Goal: Task Accomplishment & Management: Use online tool/utility

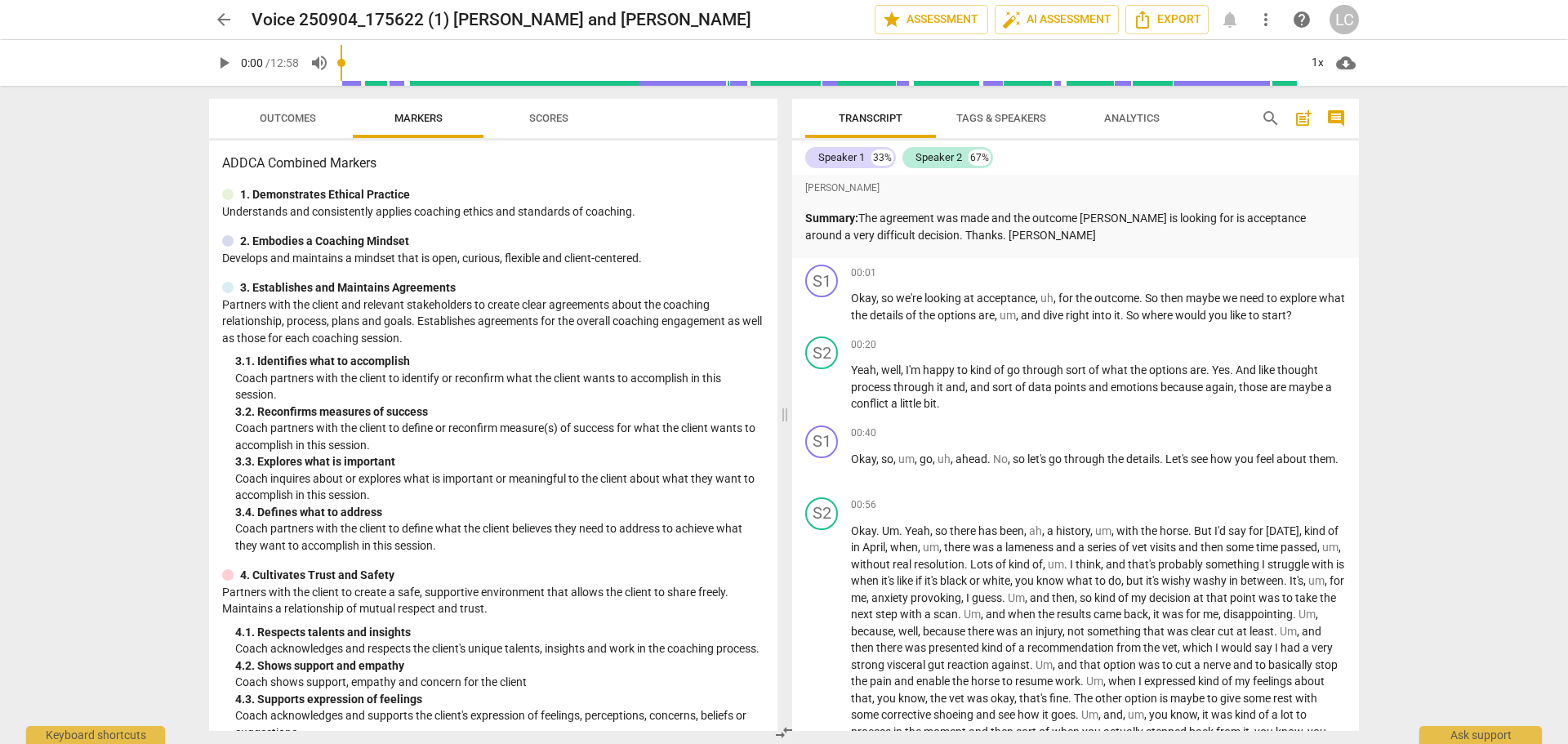
scroll to position [2213, 0]
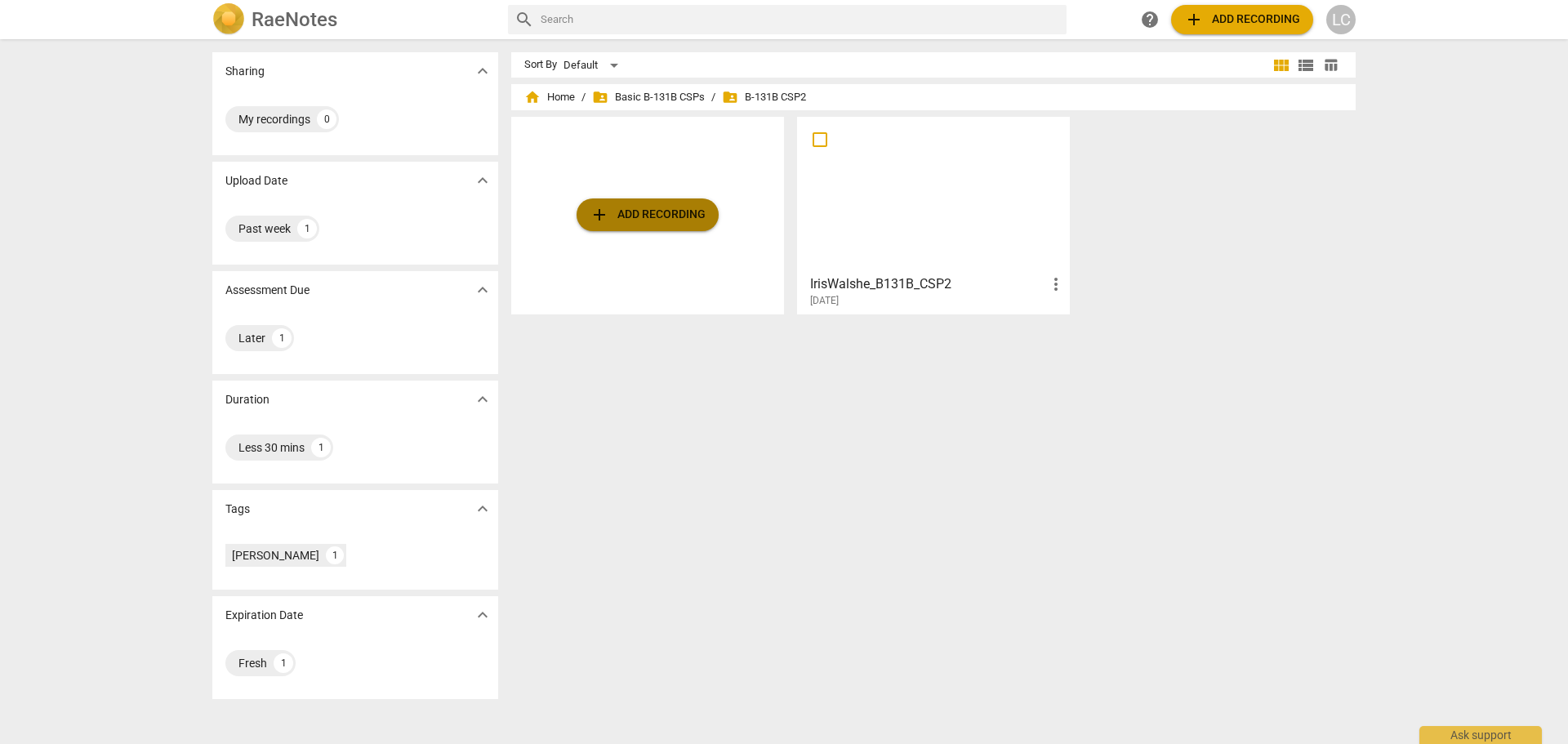
click at [593, 214] on span "add" at bounding box center [599, 214] width 19 height 19
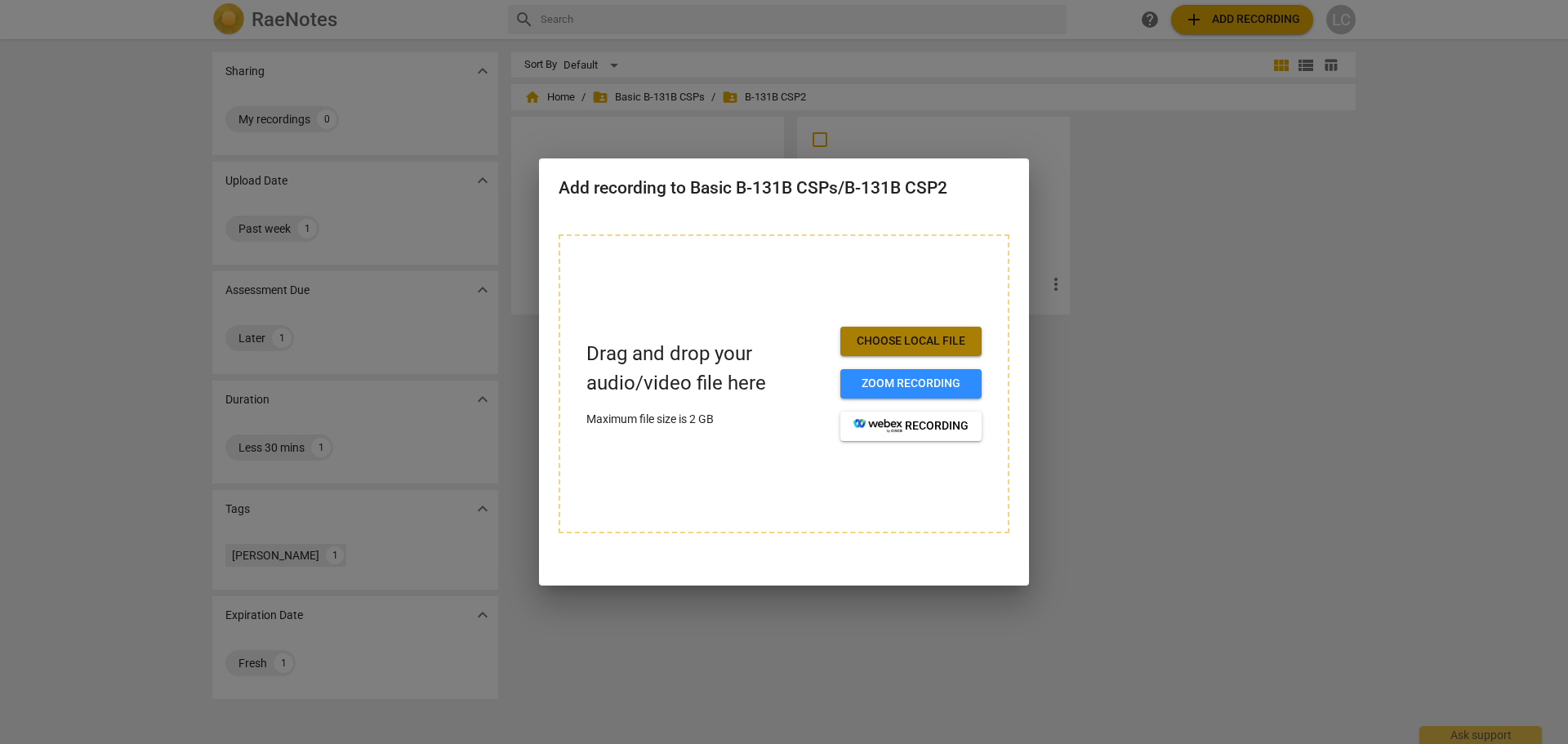
click at [922, 340] on span "Choose local file" at bounding box center [911, 340] width 115 height 16
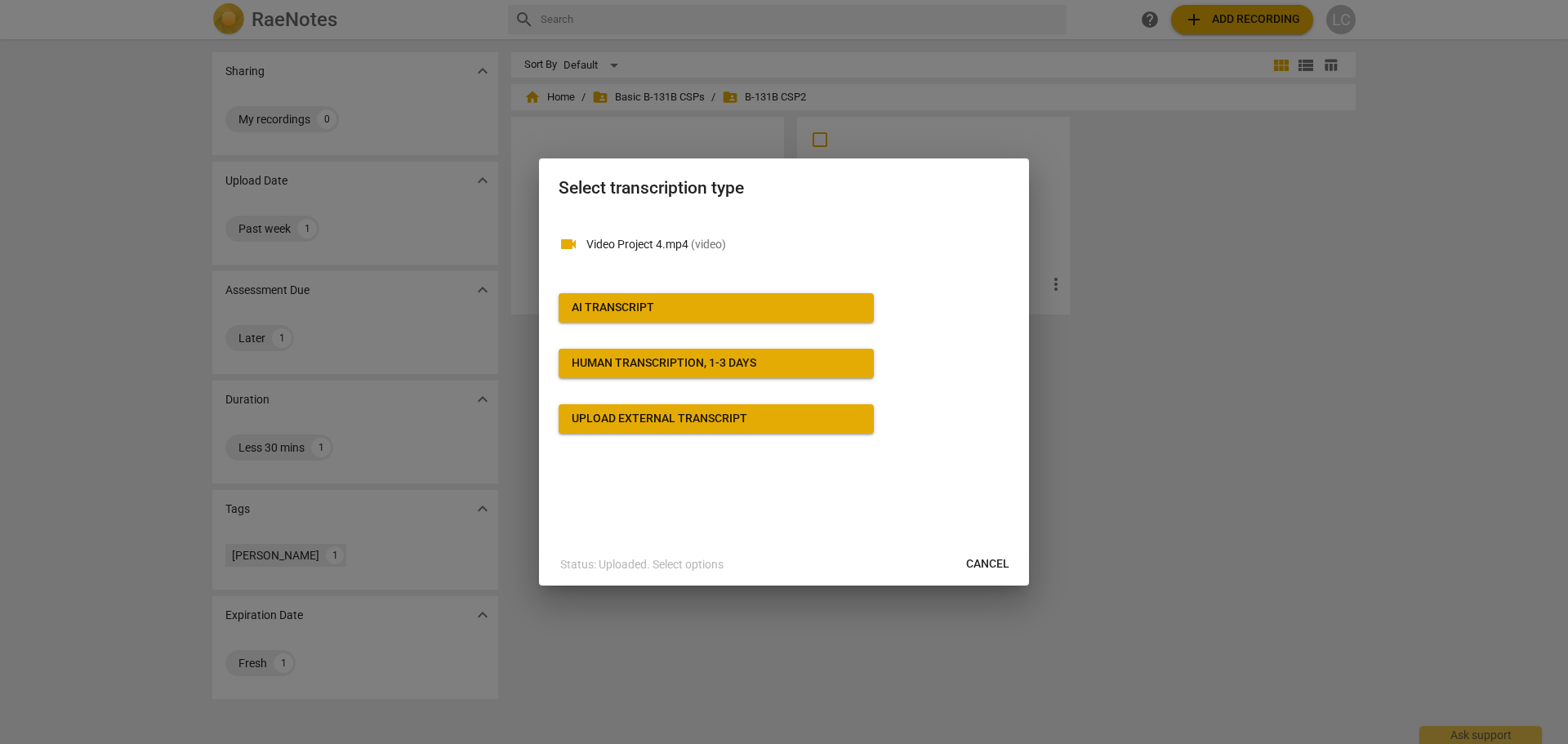
click at [601, 310] on div "AI Transcript" at bounding box center [613, 308] width 83 height 16
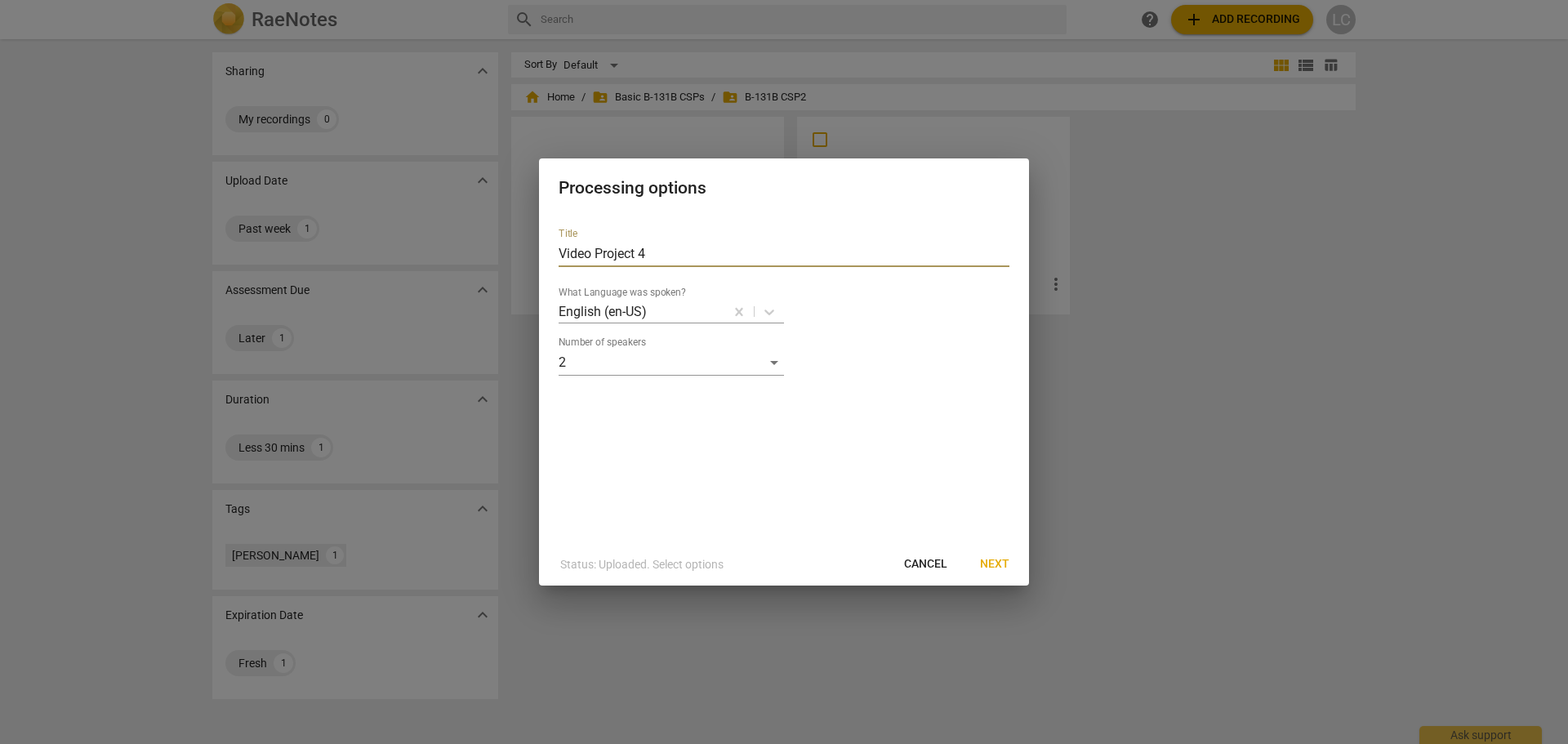
click at [658, 248] on input "Video Project 4" at bounding box center [784, 254] width 451 height 26
type input "V"
type input "[PERSON_NAME] Callaghan_B31B_CSP2"
click at [995, 561] on span "Next" at bounding box center [994, 564] width 29 height 16
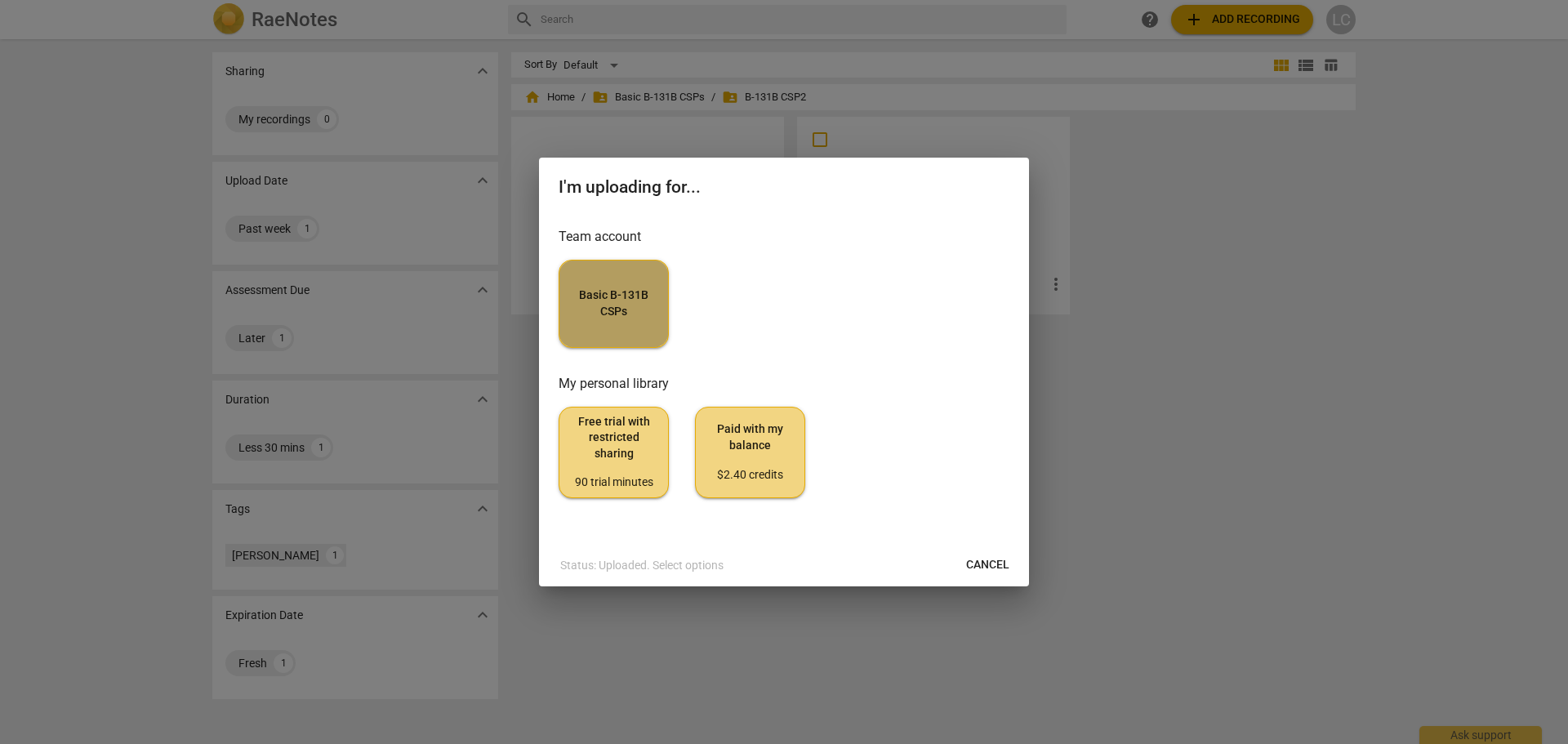
click at [606, 298] on span "Basic B-131B CSPs" at bounding box center [613, 303] width 83 height 32
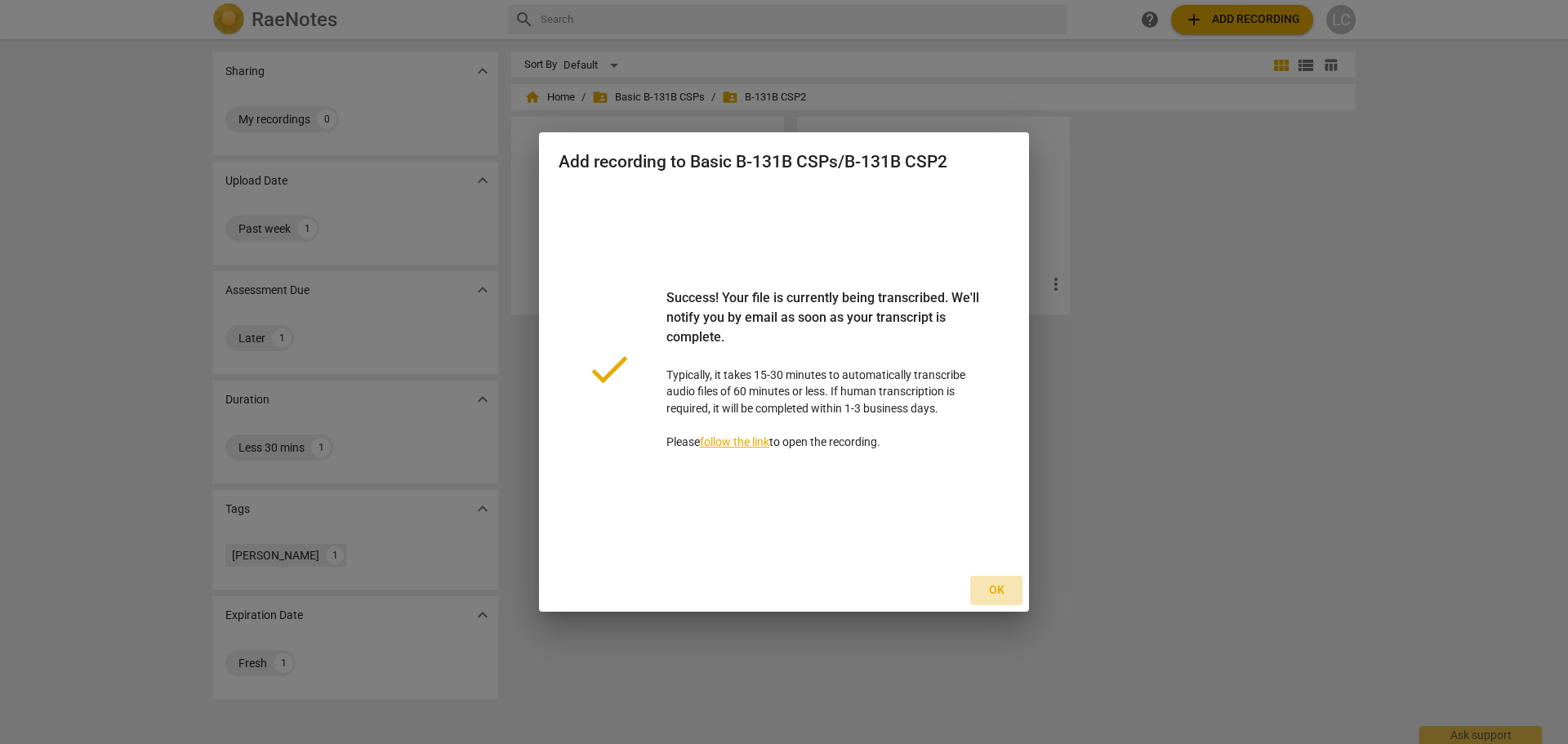
click at [998, 592] on span "Ok" at bounding box center [996, 590] width 26 height 16
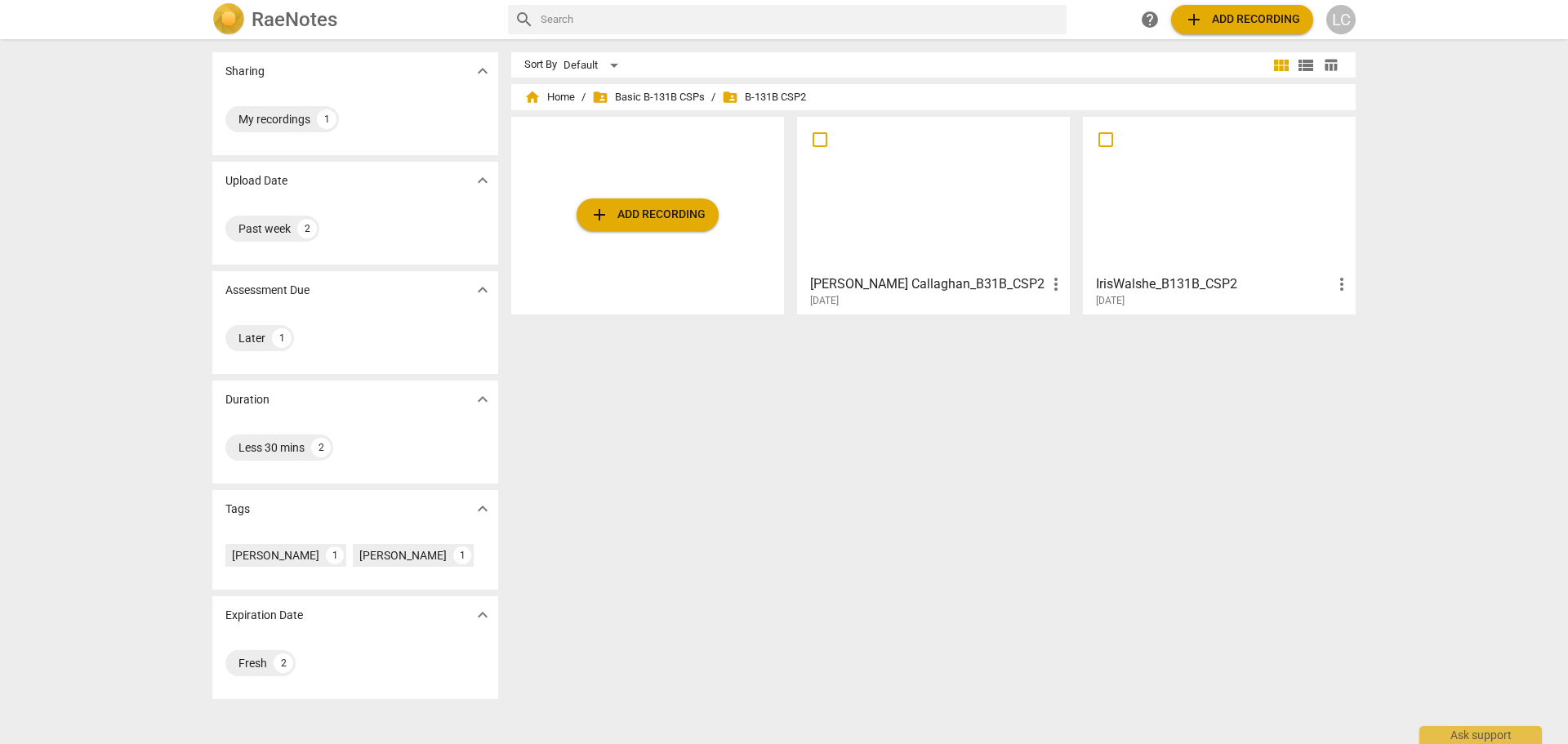
click at [864, 214] on div at bounding box center [934, 195] width 261 height 145
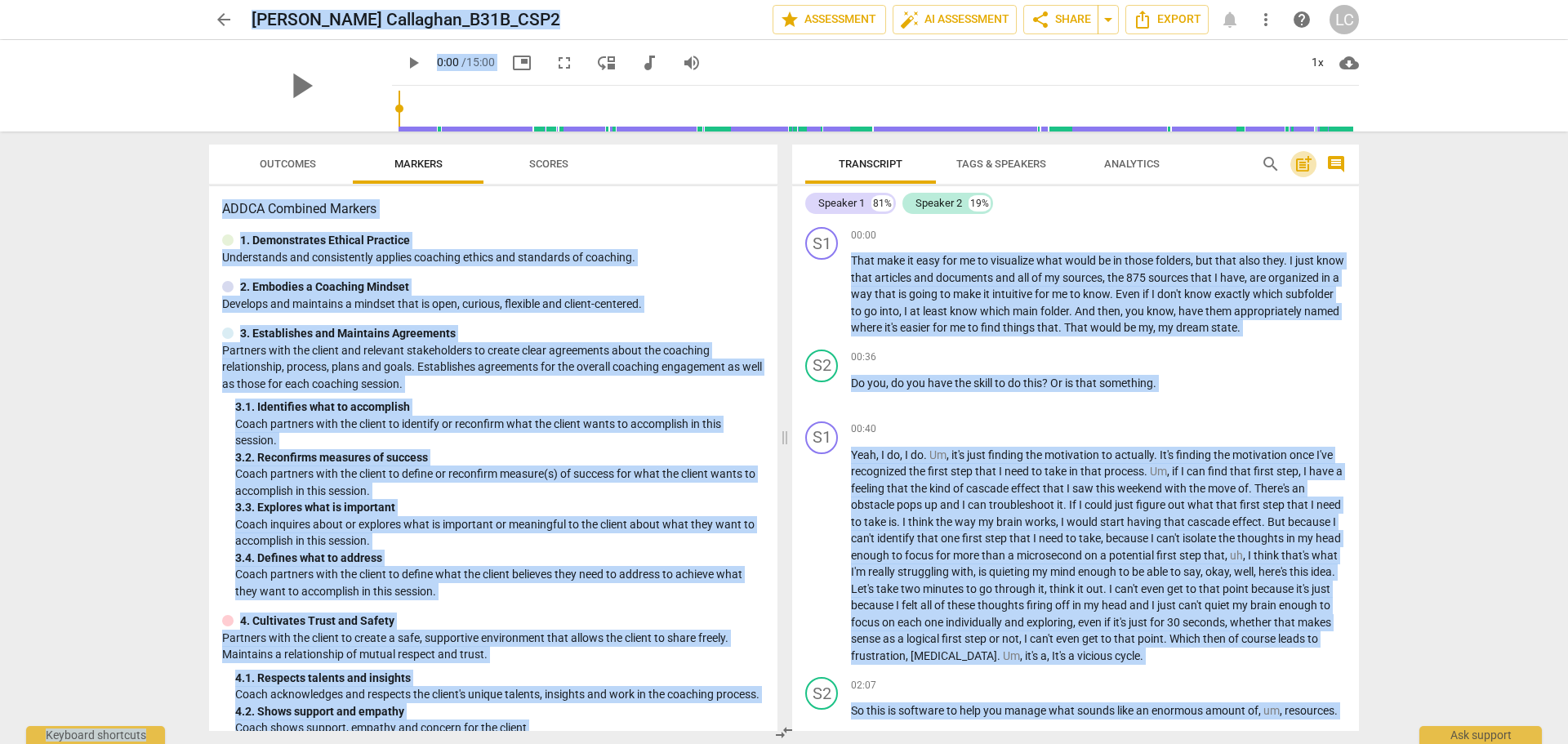
click at [1304, 166] on span "post_add" at bounding box center [1303, 163] width 19 height 19
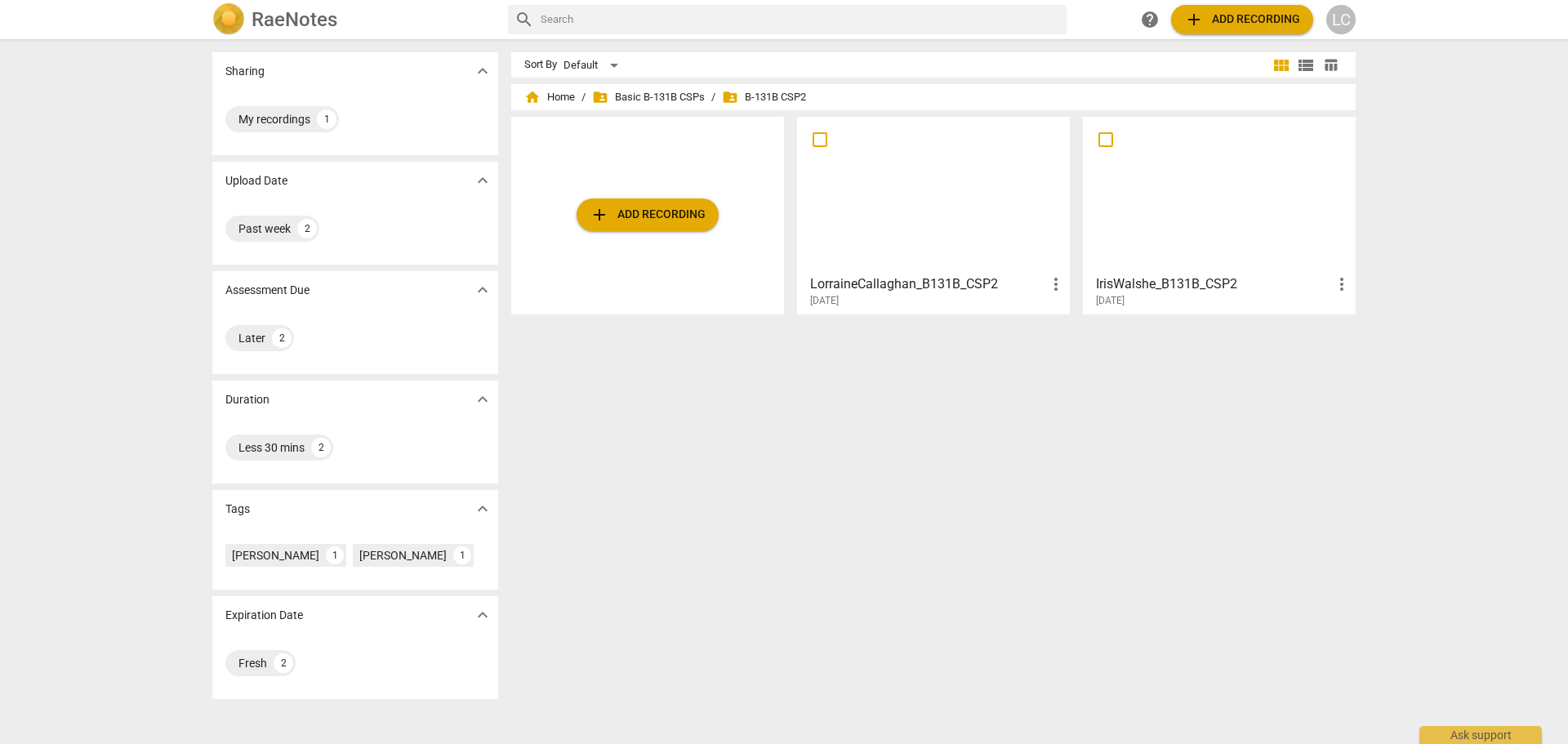
click at [896, 286] on h3 "LorraineCallaghan_B131B_CSP2" at bounding box center [928, 284] width 236 height 19
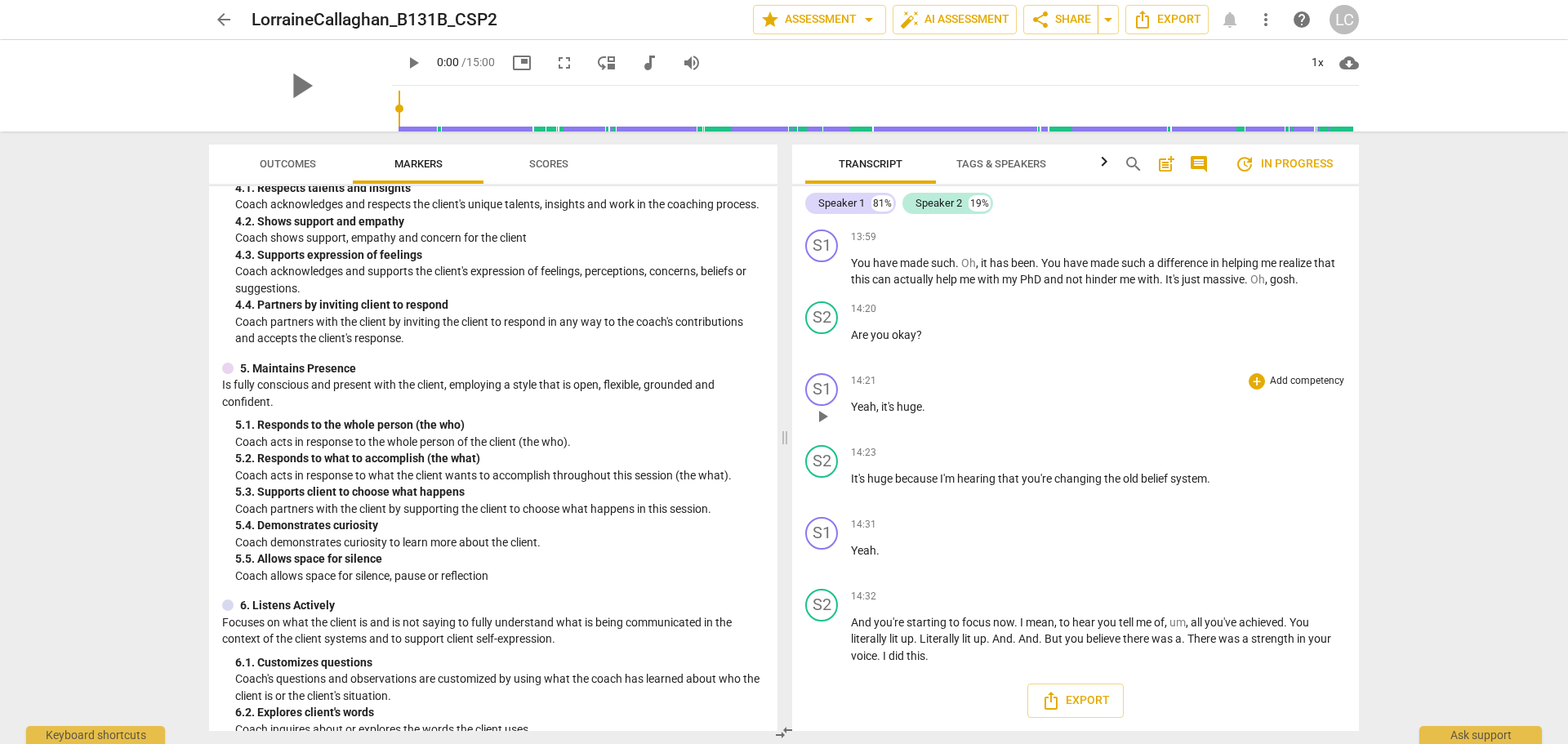
scroll to position [4234, 0]
click at [292, 83] on span "play_arrow" at bounding box center [300, 86] width 42 height 42
type input "900"
